Goal: Task Accomplishment & Management: Use online tool/utility

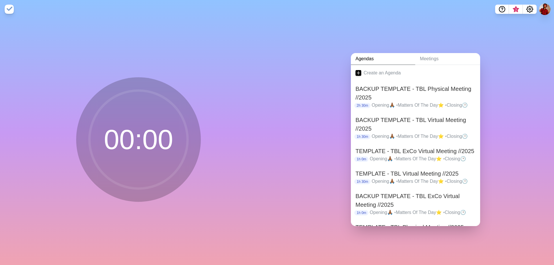
click at [91, 59] on div "00 : 00" at bounding box center [138, 141] width 277 height 247
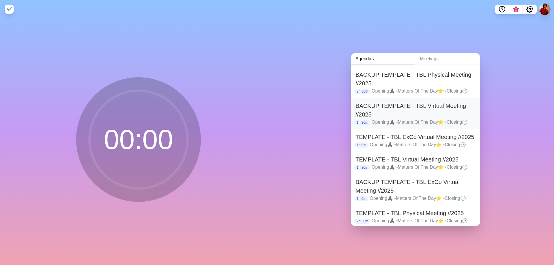
scroll to position [16, 0]
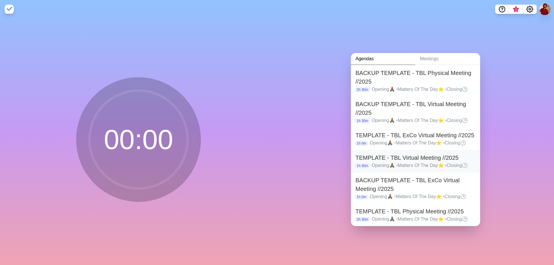
click at [435, 155] on h2 "TEMPLATE - TBL Virtual Meeting //2025" at bounding box center [416, 158] width 120 height 9
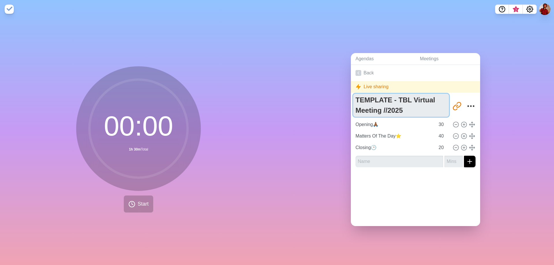
drag, startPoint x: 408, startPoint y: 110, endPoint x: 235, endPoint y: 83, distance: 175.2
click at [235, 83] on div "00 : 00 1h 30m Total Start Agendas Meetings Back Live sharing TEMPLATE - TBL Vi…" at bounding box center [277, 141] width 554 height 247
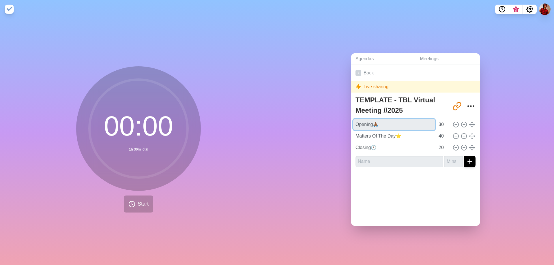
drag, startPoint x: 401, startPoint y: 127, endPoint x: 308, endPoint y: 124, distance: 92.4
click at [311, 124] on div "Agendas Meetings Back Live sharing TEMPLATE - TBL Virtual Meeting //2025 http:/…" at bounding box center [415, 141] width 277 height 247
click at [400, 136] on input "Matters Of The Day⭐" at bounding box center [394, 136] width 82 height 12
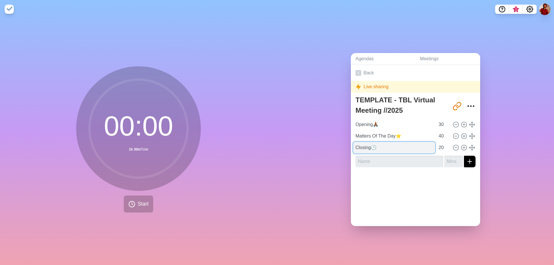
click at [385, 144] on input "Closing🕑" at bounding box center [394, 148] width 82 height 12
click at [356, 72] on icon at bounding box center [359, 73] width 6 height 6
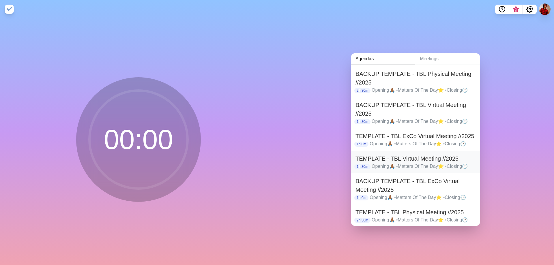
scroll to position [16, 0]
click at [416, 207] on h2 "TEMPLATE - TBL Physical Meeting //2025" at bounding box center [416, 211] width 120 height 9
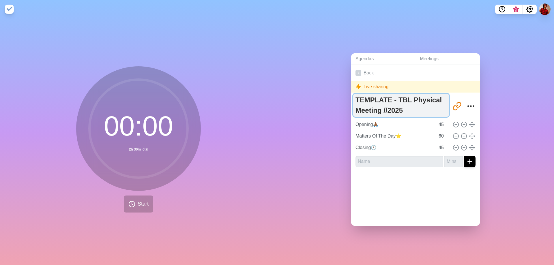
click at [394, 112] on textarea "TEMPLATE - TBL Physical Meeting //2025" at bounding box center [401, 105] width 96 height 23
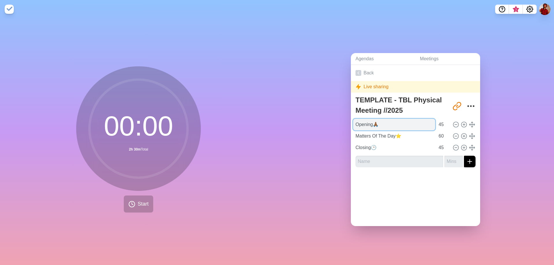
click at [393, 123] on input "Opening🙏🏾" at bounding box center [394, 125] width 82 height 12
click at [405, 136] on input "Matters Of The Day⭐" at bounding box center [394, 136] width 82 height 12
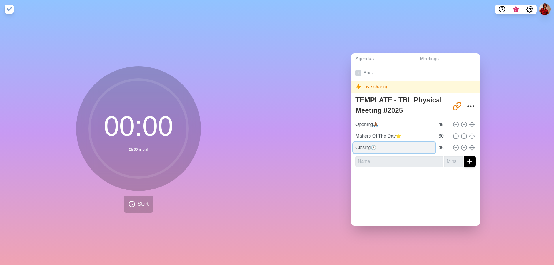
click at [388, 150] on input "Closing🕑" at bounding box center [394, 148] width 82 height 12
click at [358, 76] on link "Back" at bounding box center [415, 73] width 129 height 16
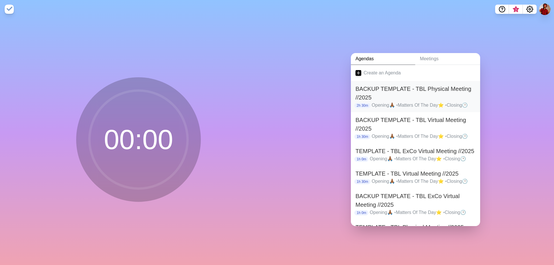
click at [442, 102] on p "Opening🙏🏾 • Matters Of The Day⭐ • Closing🕑" at bounding box center [424, 105] width 104 height 7
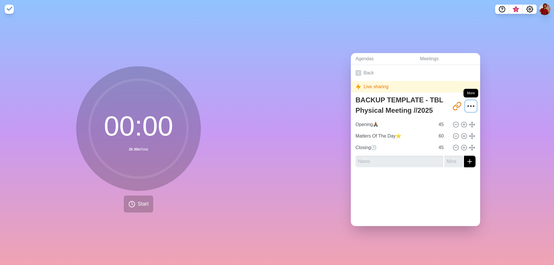
click at [466, 103] on icon "More" at bounding box center [470, 106] width 9 height 9
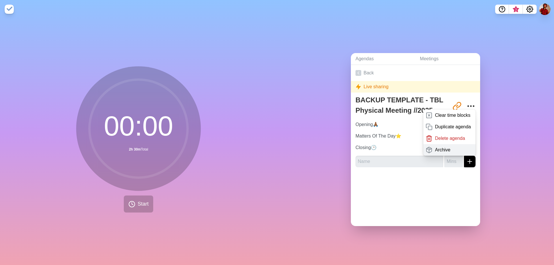
click at [449, 144] on div "Archive" at bounding box center [449, 150] width 52 height 12
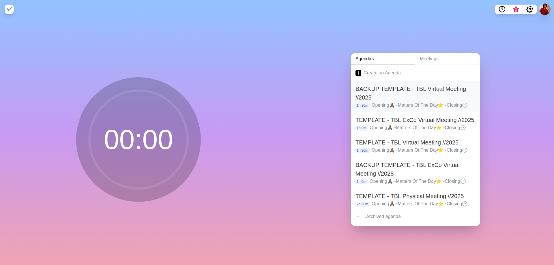
click at [431, 90] on h2 "BACKUP TEMPLATE - TBL Virtual Meeting //2025" at bounding box center [416, 93] width 120 height 17
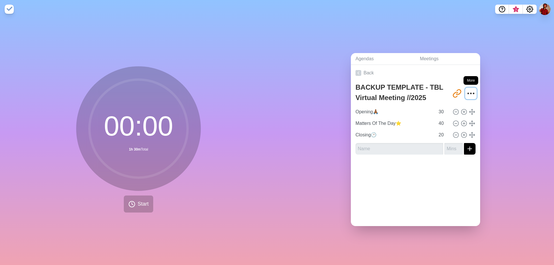
click at [468, 89] on icon "More" at bounding box center [470, 93] width 9 height 9
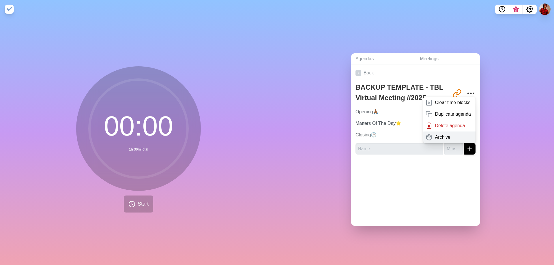
click at [446, 135] on div "Archive" at bounding box center [449, 138] width 52 height 12
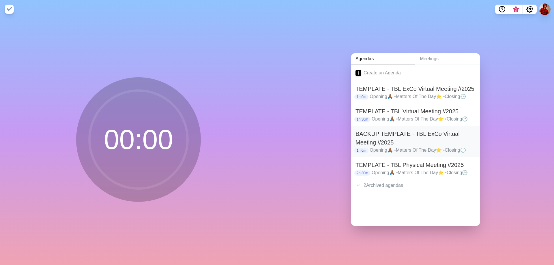
click at [427, 133] on h2 "BACKUP TEMPLATE - TBL ExCo Virtual Meeting //2025" at bounding box center [416, 138] width 120 height 17
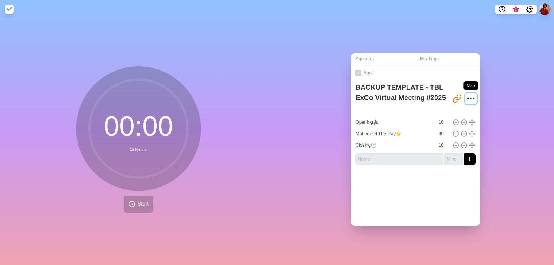
click at [466, 96] on icon "More" at bounding box center [470, 98] width 9 height 9
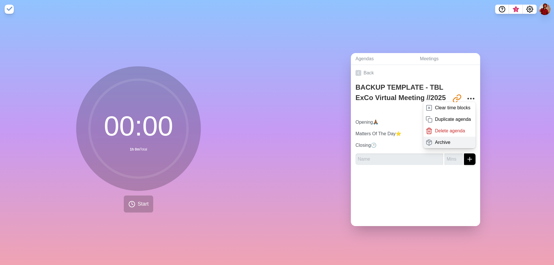
click at [442, 139] on p "Archive" at bounding box center [442, 142] width 15 height 7
